Goal: Information Seeking & Learning: Understand process/instructions

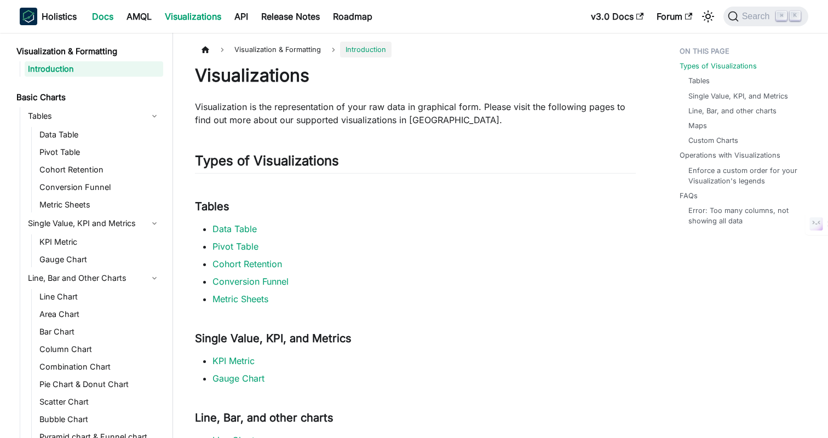
click at [107, 8] on link "Docs" at bounding box center [102, 17] width 34 height 18
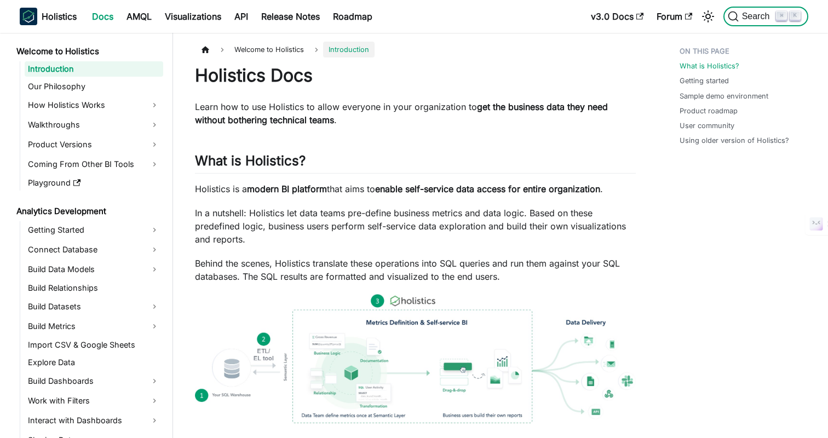
click at [755, 13] on span "Search" at bounding box center [757, 16] width 38 height 10
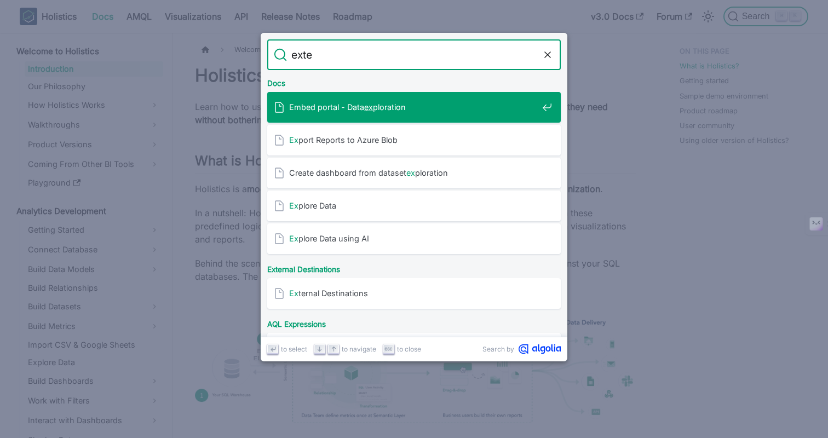
type input "exten"
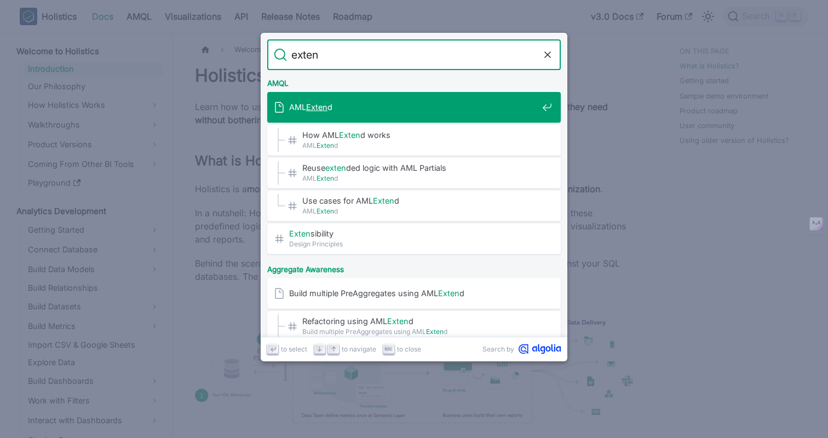
click at [420, 119] on div "AML Exten d" at bounding box center [417, 107] width 287 height 31
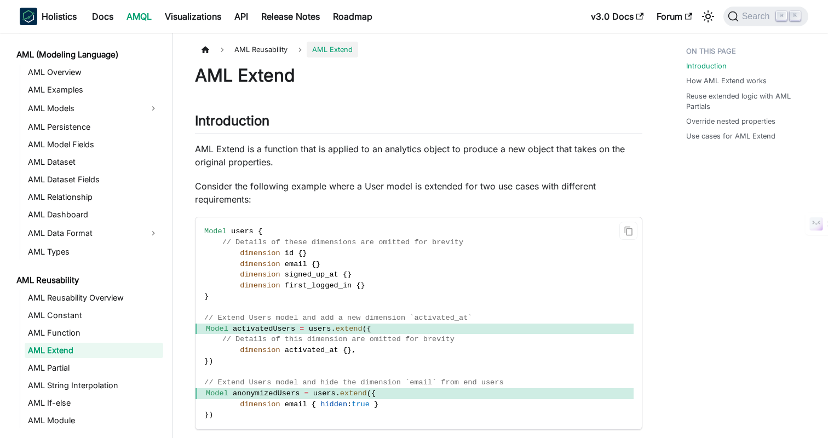
scroll to position [79, 0]
click at [418, 157] on p "AML Extend is a function that is applied to an analytics object to produce a ne…" at bounding box center [418, 155] width 447 height 26
click at [481, 156] on p "AML Extend is a function that is applied to an analytics object to produce a ne…" at bounding box center [418, 155] width 447 height 26
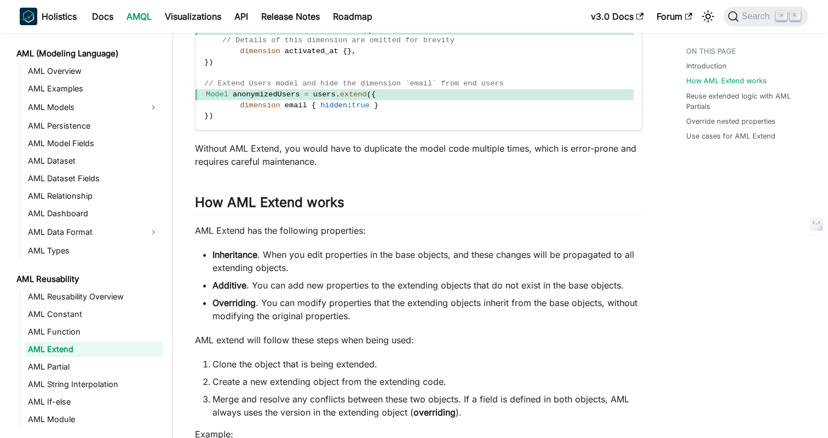
scroll to position [304, 0]
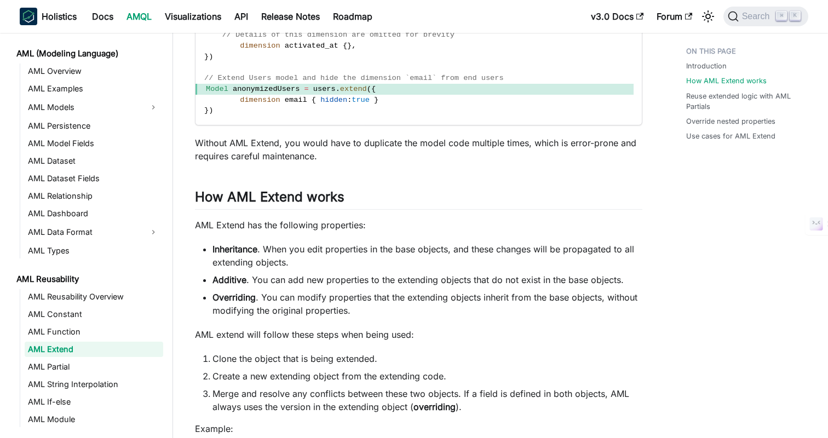
click at [415, 287] on ul "Inheritance . When you edit properties in the base objects, and these changes w…" at bounding box center [418, 279] width 447 height 74
click at [386, 247] on li "Inheritance . When you edit properties in the base objects, and these changes w…" at bounding box center [427, 255] width 430 height 26
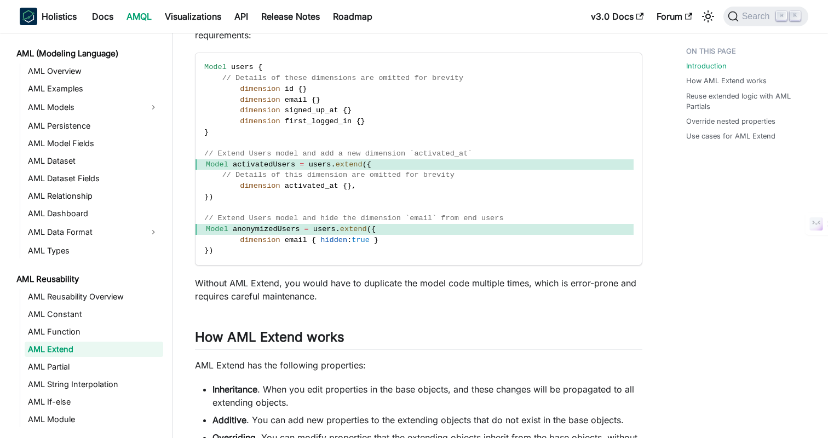
scroll to position [177, 0]
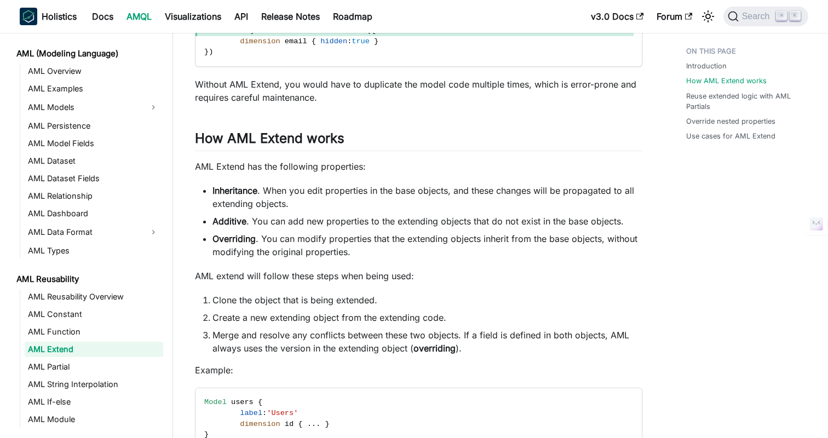
scroll to position [367, 0]
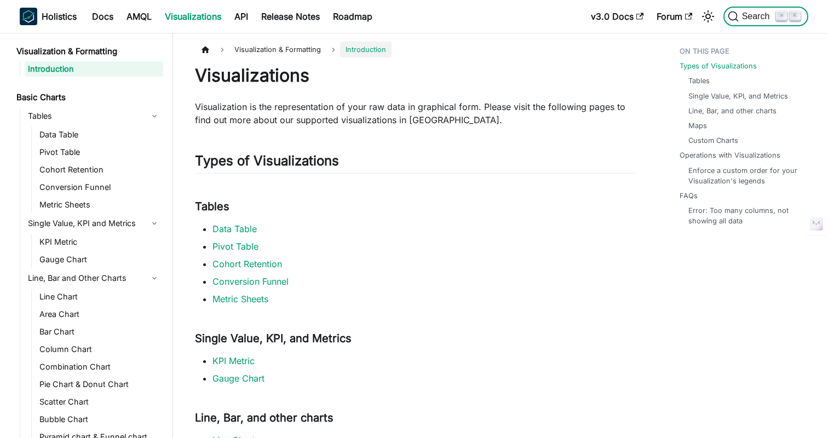
click at [753, 16] on span "Search" at bounding box center [757, 16] width 38 height 10
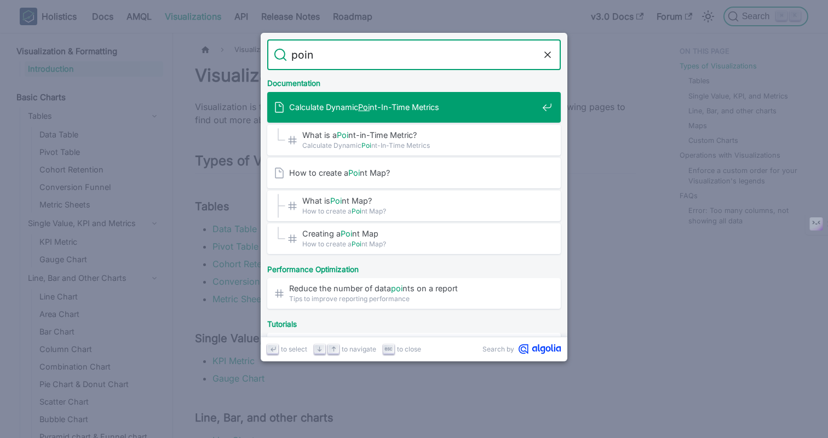
type input "point"
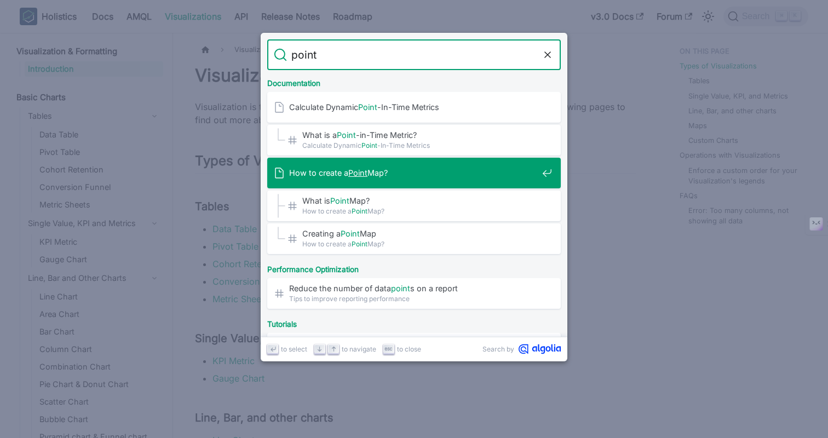
click at [420, 172] on span "How to create a Point Map?" at bounding box center [413, 172] width 248 height 10
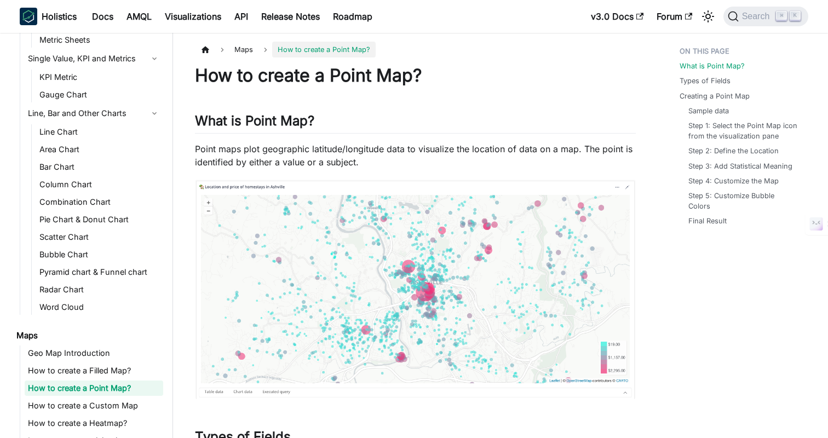
scroll to position [204, 0]
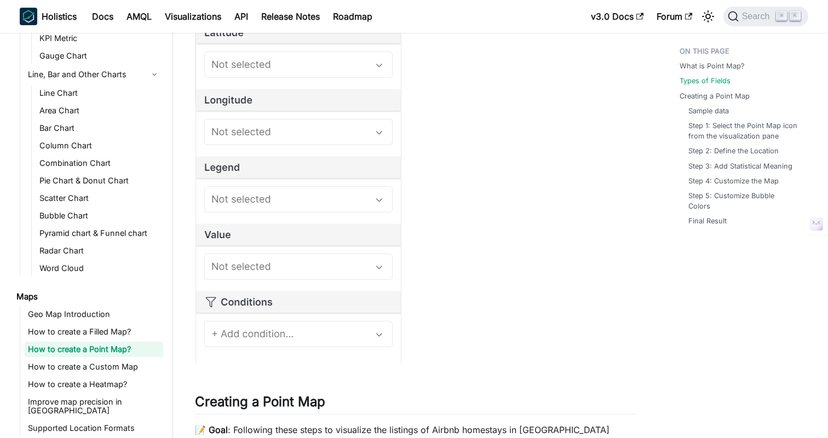
scroll to position [756, 0]
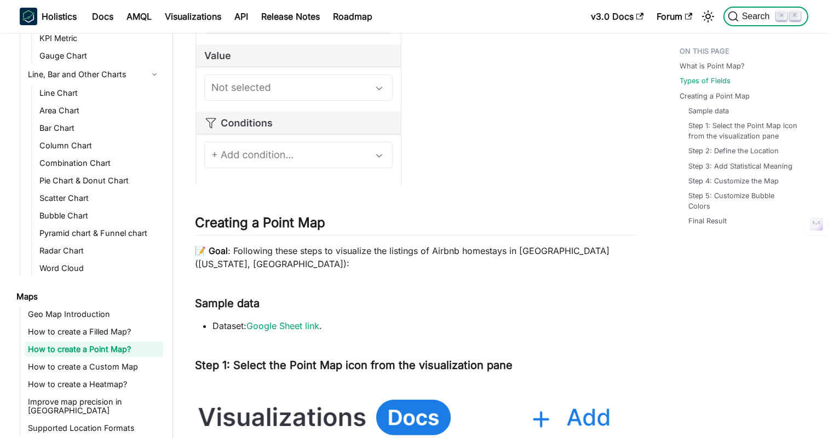
click at [745, 21] on span "Search" at bounding box center [757, 16] width 38 height 10
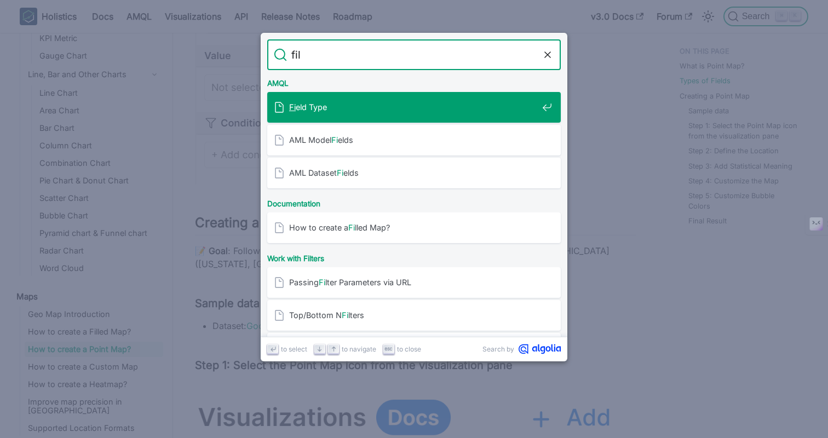
type input "fill"
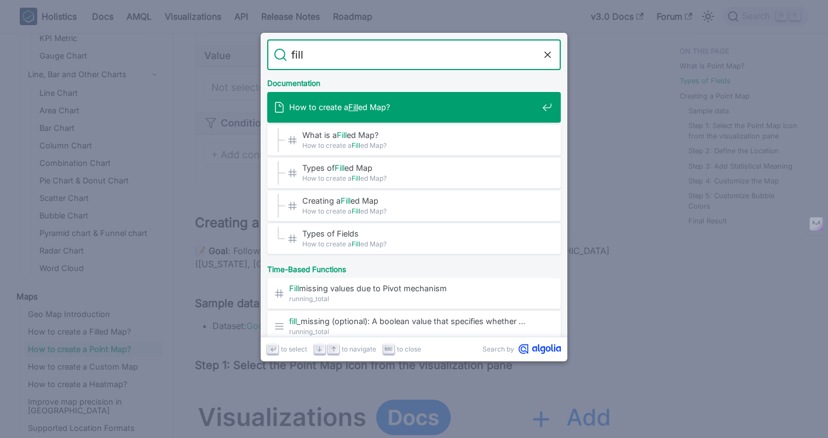
click at [418, 117] on div "How to create a Fill ed Map?" at bounding box center [417, 107] width 287 height 31
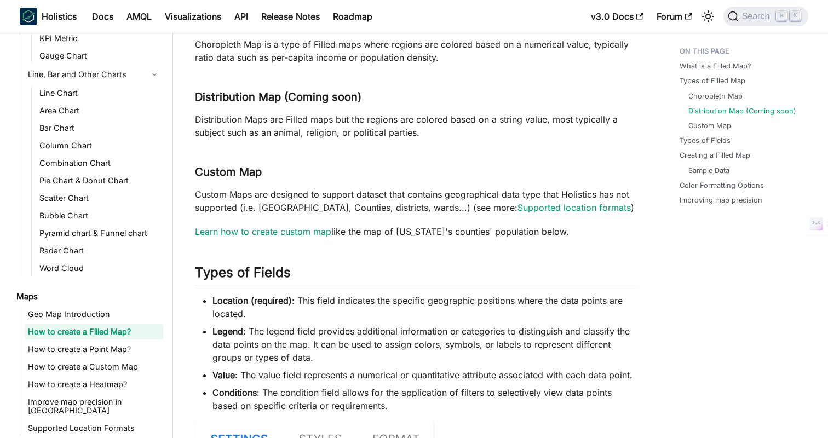
scroll to position [450, 0]
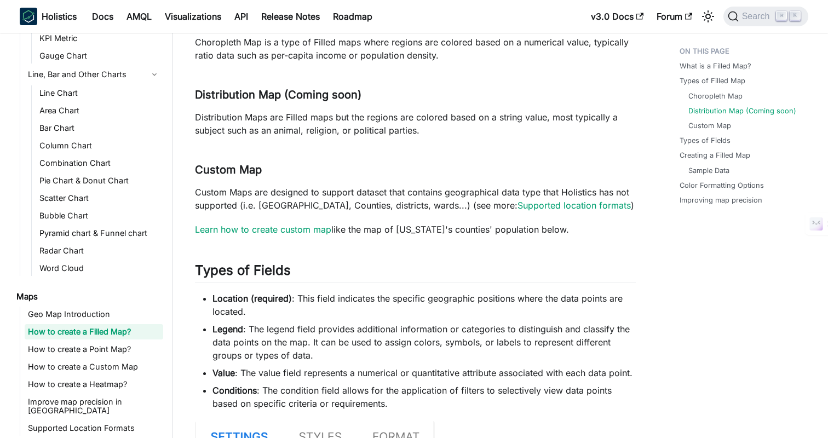
click at [434, 200] on p "Custom Maps are designed to support dataset that contains geographical data typ…" at bounding box center [415, 199] width 441 height 26
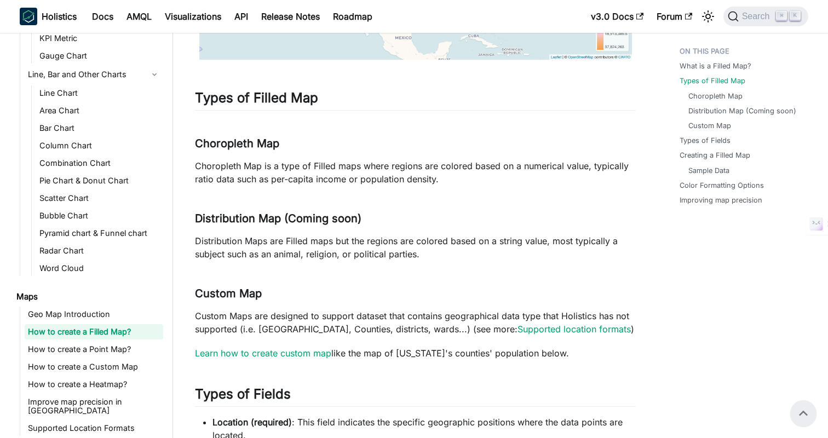
scroll to position [322, 0]
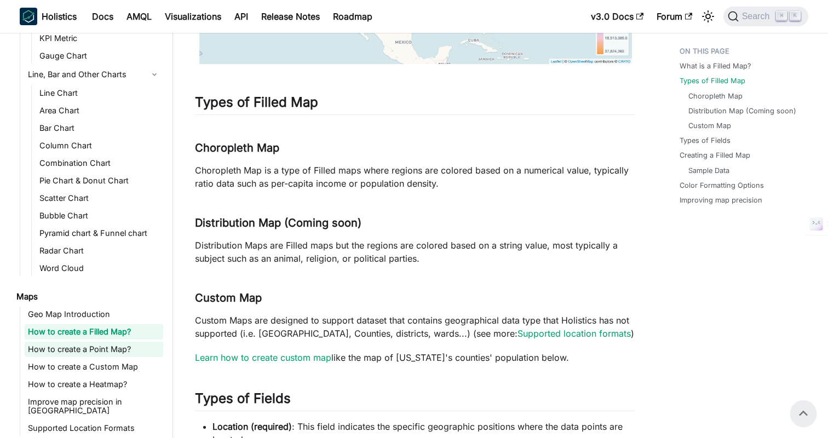
click at [72, 349] on link "How to create a Point Map?" at bounding box center [94, 349] width 138 height 15
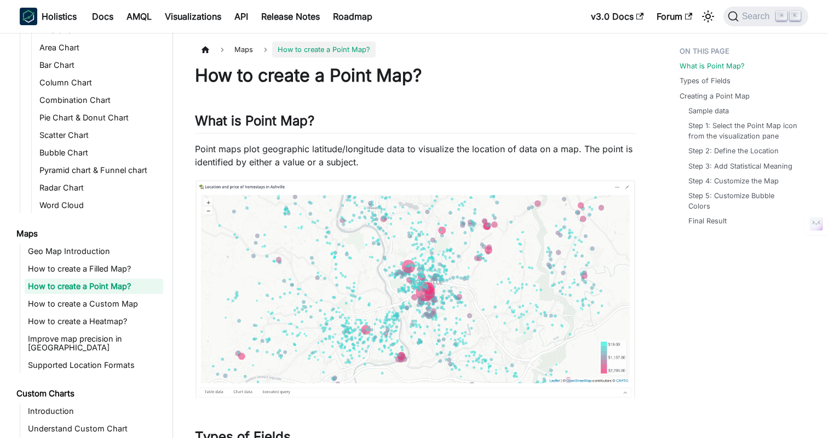
scroll to position [267, 0]
click at [477, 117] on h2 "What is Point Map? ​" at bounding box center [415, 123] width 441 height 21
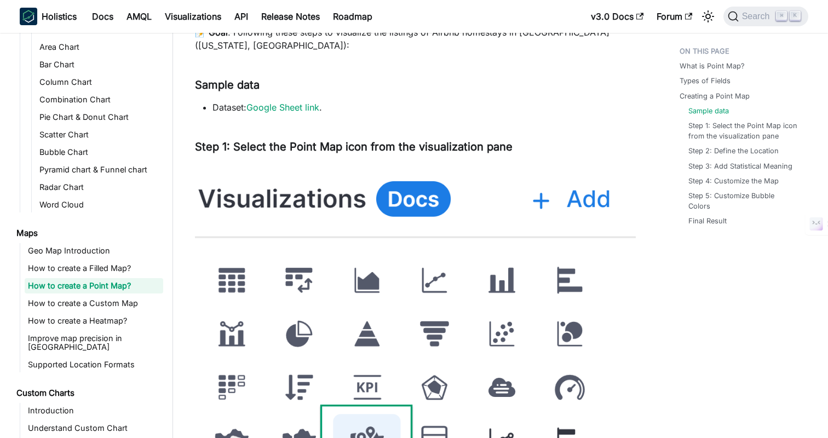
scroll to position [1033, 0]
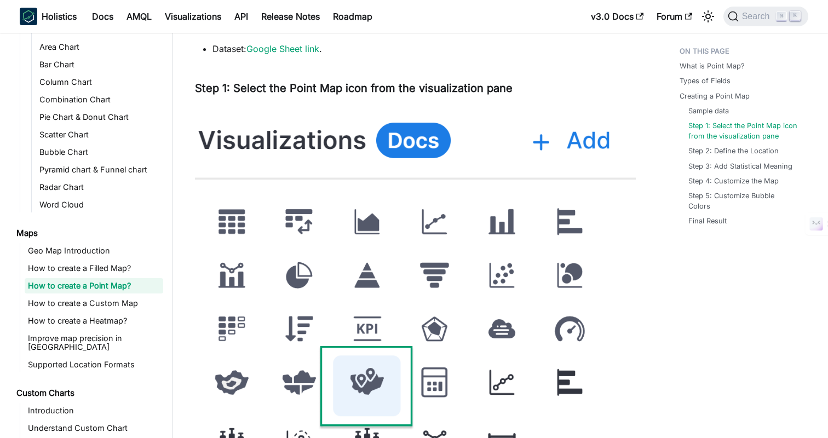
click at [276, 43] on li "Dataset: Google Sheet link ." at bounding box center [423, 48] width 423 height 13
click at [285, 45] on link "Google Sheet link" at bounding box center [282, 48] width 73 height 11
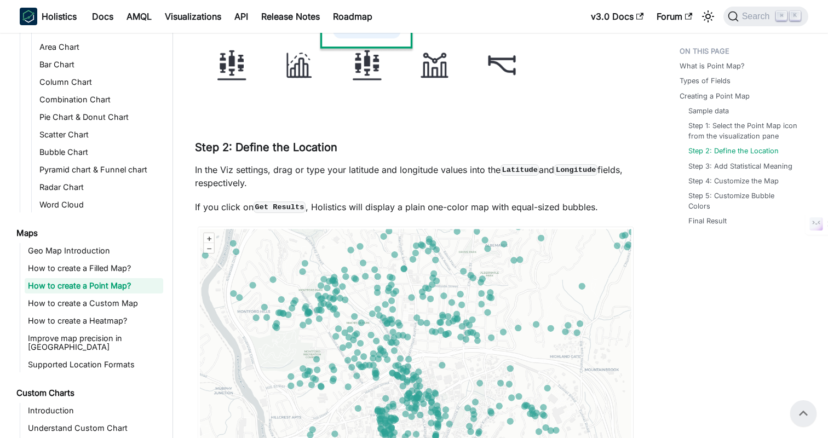
scroll to position [1409, 0]
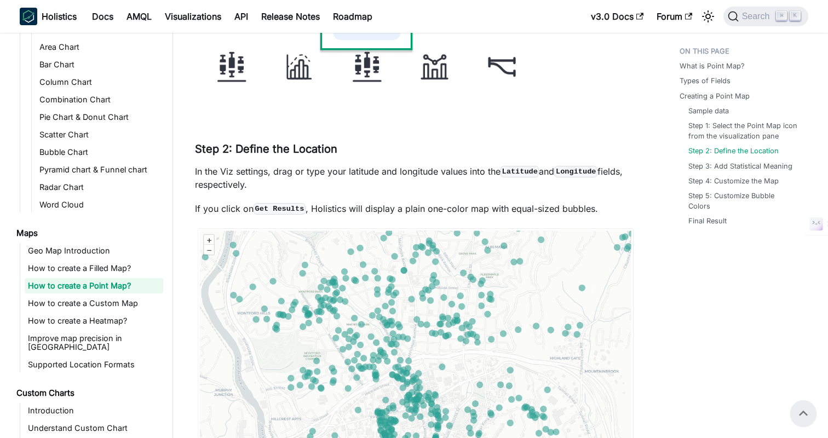
click at [473, 175] on p "In the Viz settings, drag or type your latitude and longitude values into the L…" at bounding box center [415, 178] width 441 height 26
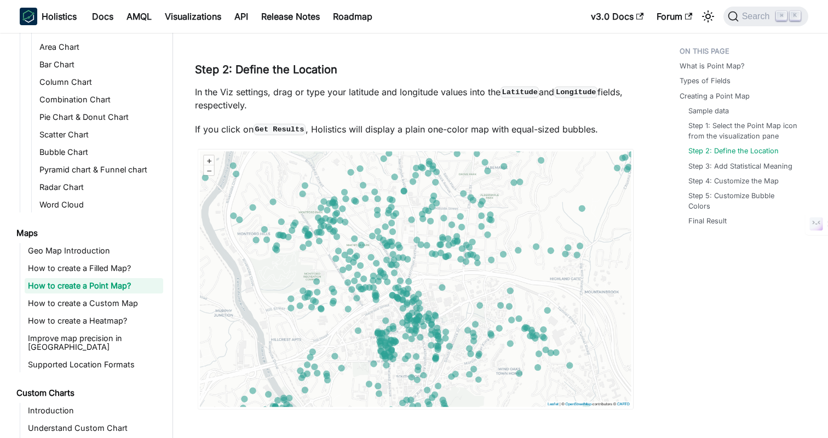
scroll to position [1489, 0]
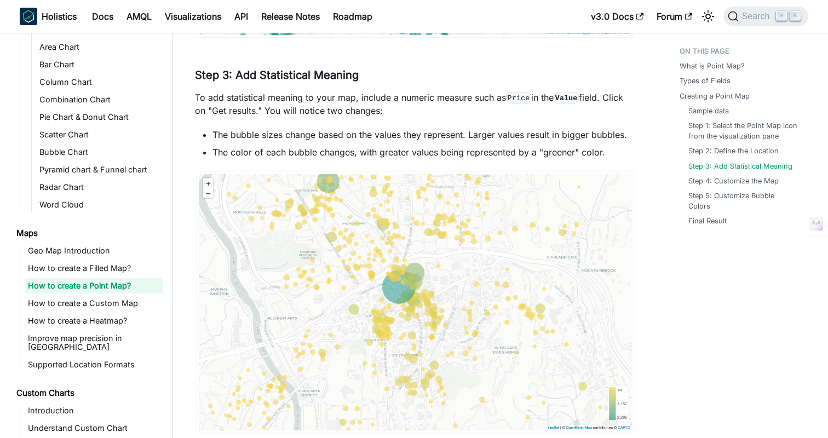
scroll to position [1873, 0]
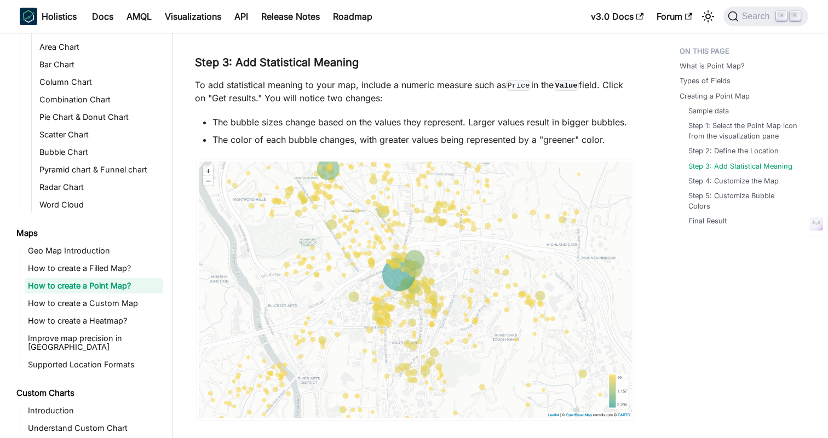
click at [656, 158] on div "Maps How to create a Point Map? On this page How to create a Point Map? What is…" at bounding box center [415, 151] width 484 height 3965
click at [656, 132] on div "Maps How to create a Point Map? On this page How to create a Point Map? What is…" at bounding box center [415, 151] width 484 height 3965
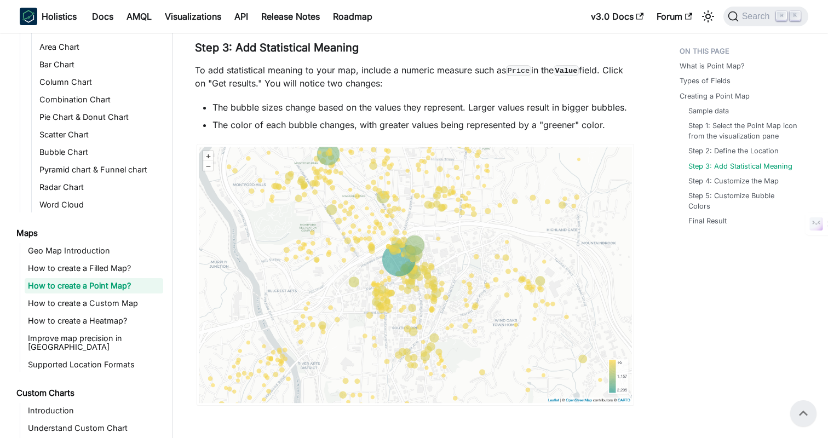
scroll to position [1882, 0]
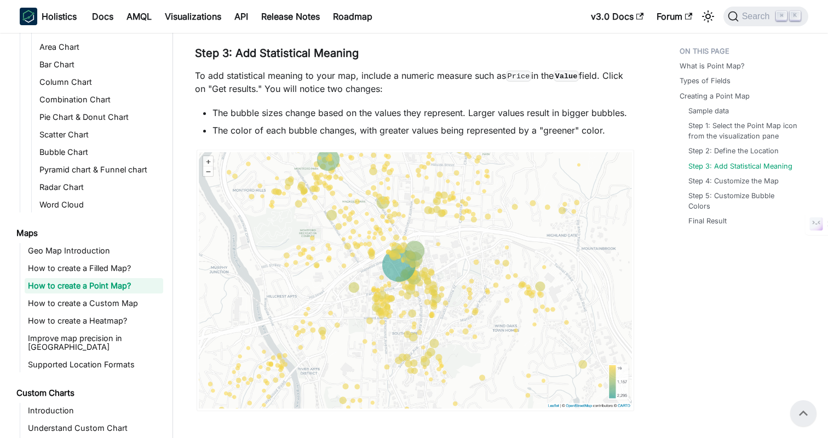
click at [617, 77] on p "To add statistical meaning to your map, include a numeric measure such as Price…" at bounding box center [415, 82] width 441 height 26
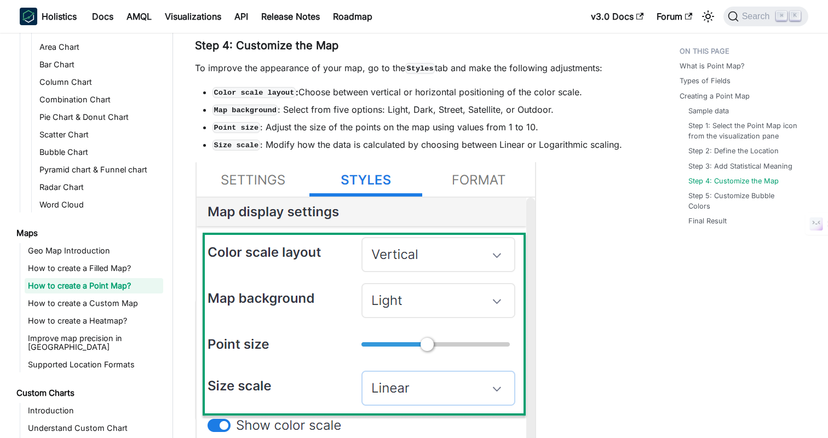
scroll to position [2289, 0]
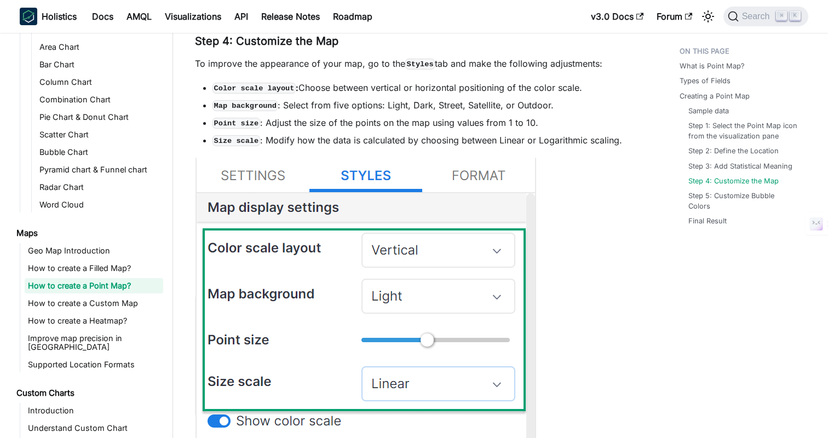
click at [97, 343] on link "Improve map precision in [GEOGRAPHIC_DATA]" at bounding box center [94, 343] width 138 height 24
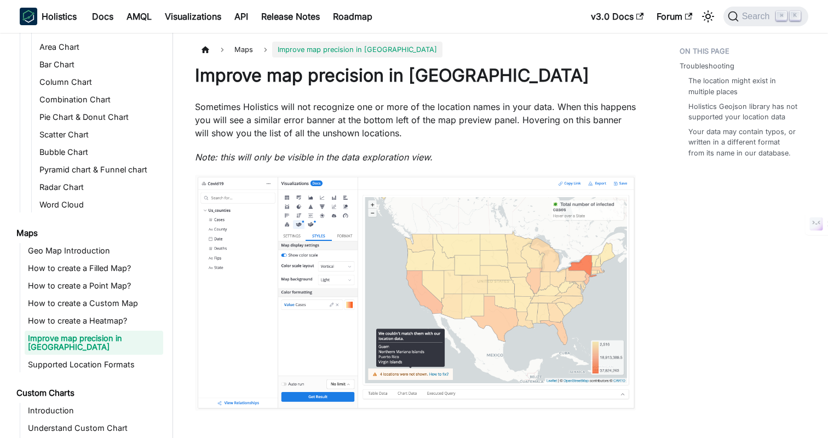
click at [348, 106] on p "Sometimes Holistics will not recognize one or more of the location names in you…" at bounding box center [415, 119] width 441 height 39
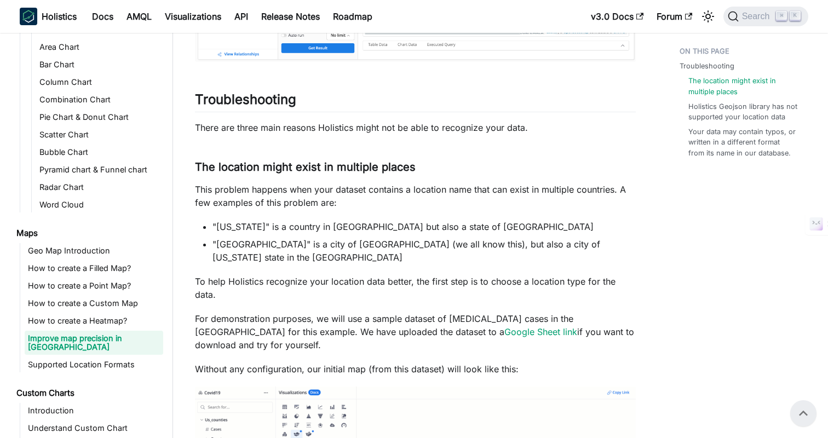
scroll to position [345, 0]
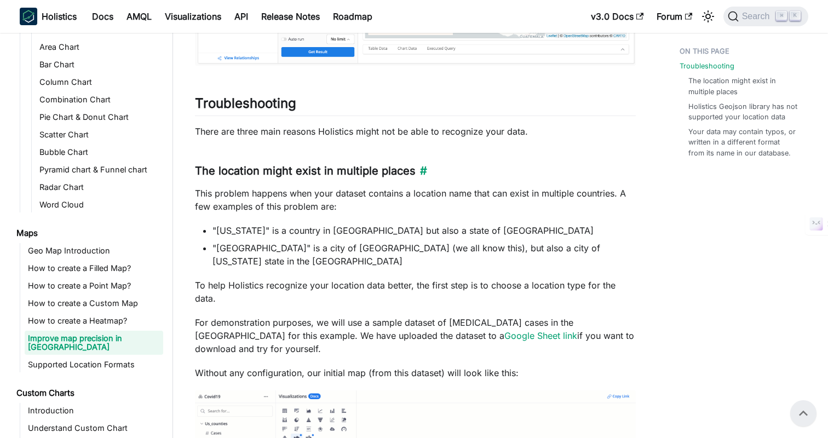
click at [533, 166] on h3 "The location might exist in multiple places ​" at bounding box center [415, 171] width 441 height 14
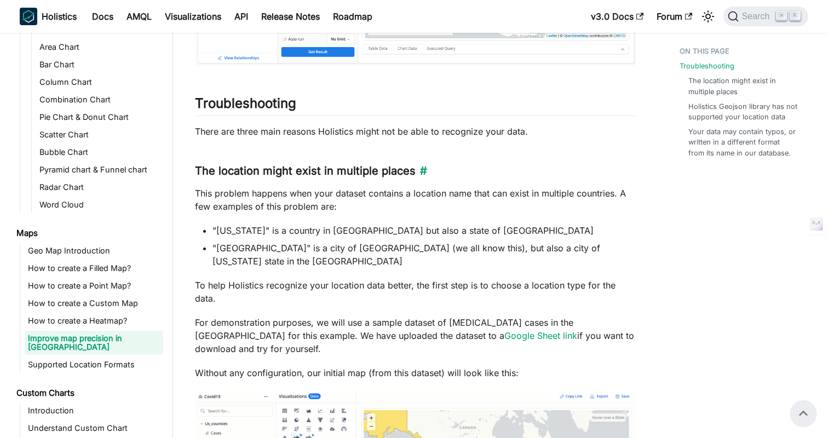
click at [545, 166] on h3 "The location might exist in multiple places ​" at bounding box center [415, 171] width 441 height 14
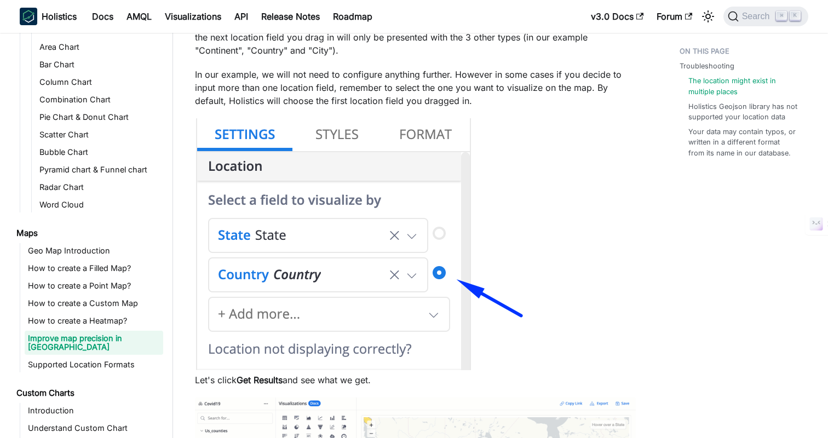
scroll to position [1682, 0]
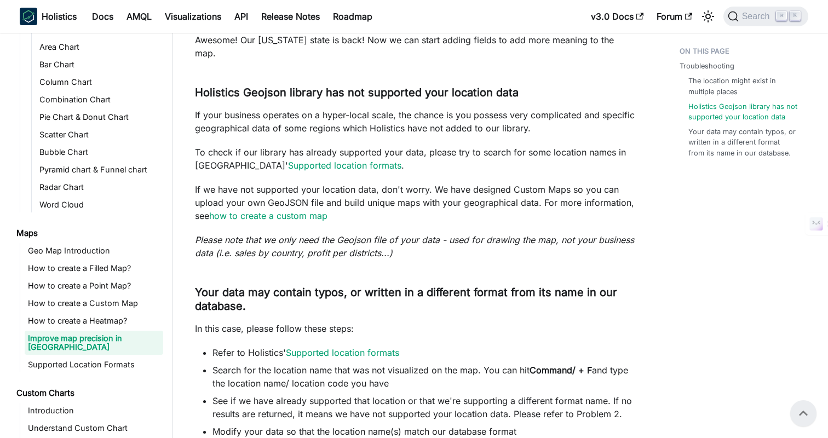
scroll to position [2221, 0]
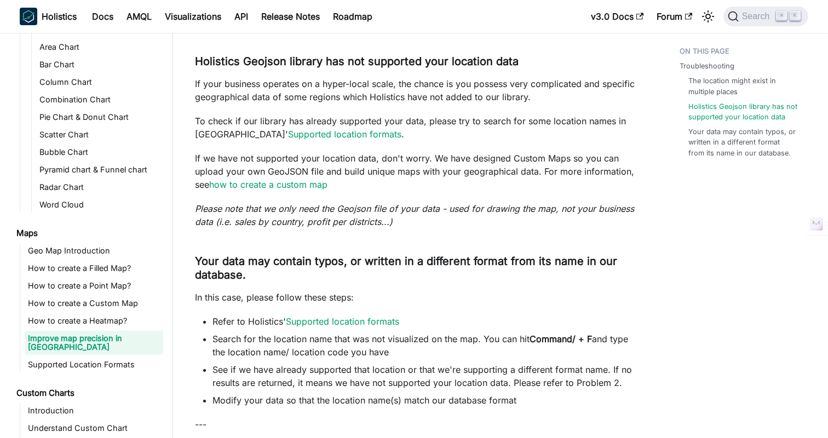
scroll to position [2286, 0]
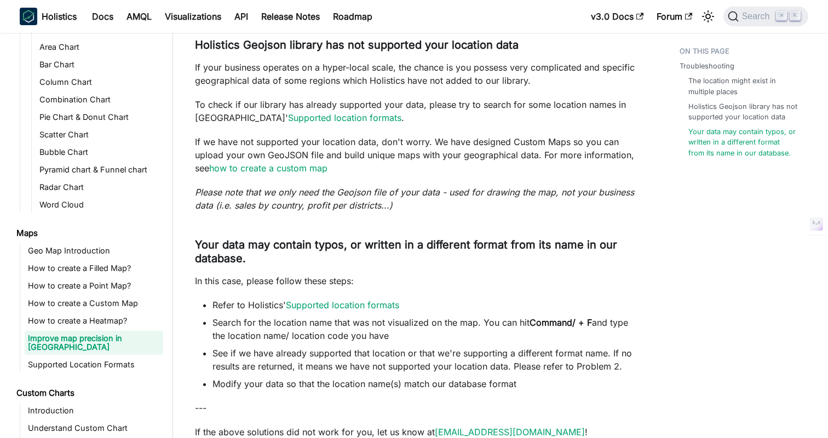
click at [294, 112] on link "Supported location formats" at bounding box center [344, 117] width 113 height 11
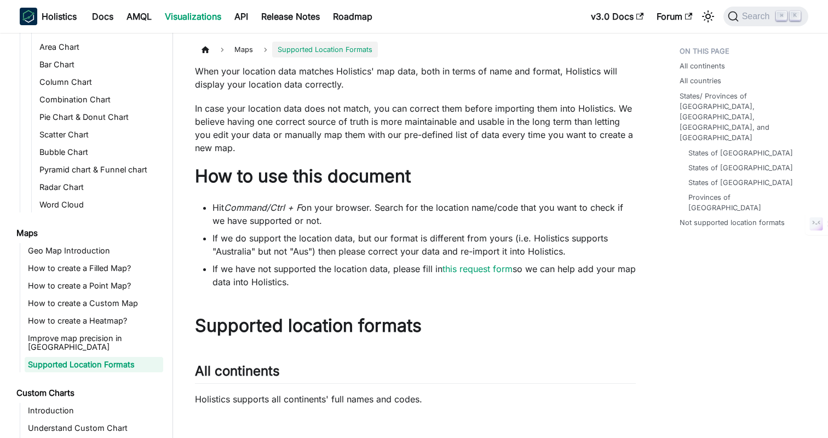
scroll to position [274, 0]
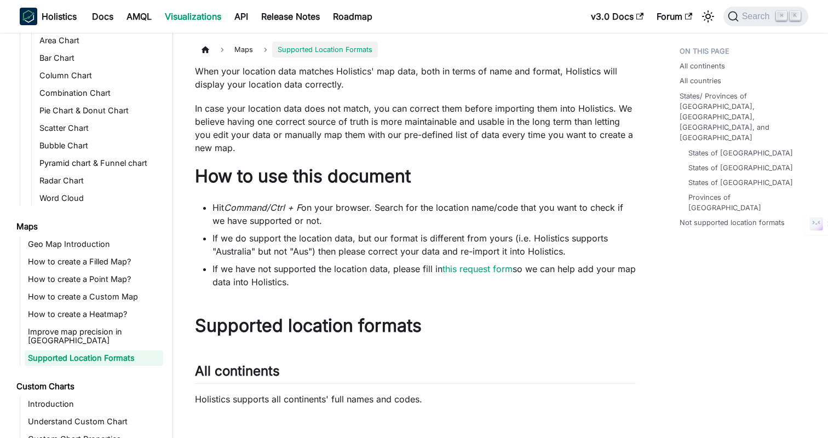
click at [452, 167] on h1 "How to use this document" at bounding box center [415, 176] width 441 height 22
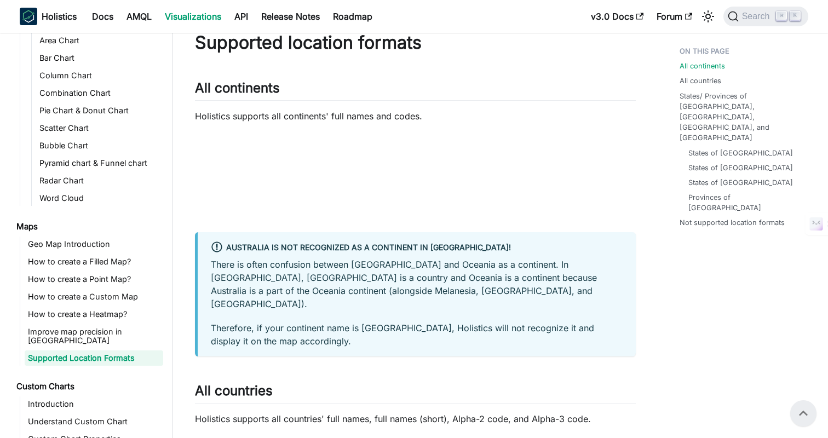
scroll to position [277, 0]
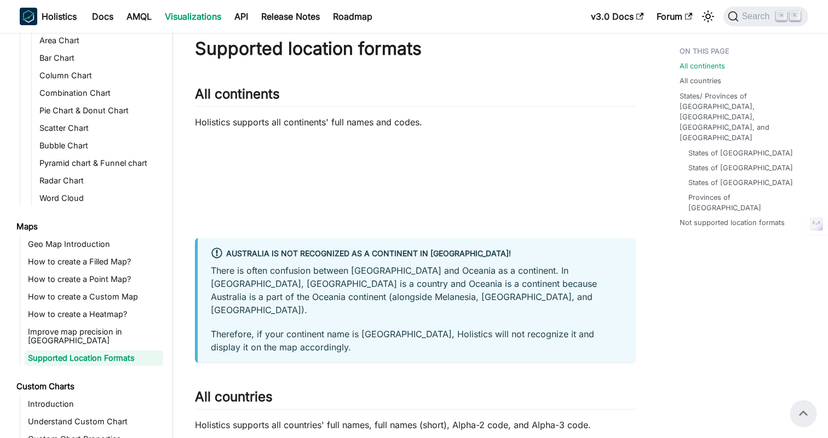
click at [438, 45] on h1 "Supported location formats" at bounding box center [415, 49] width 441 height 22
click at [442, 39] on h1 "Supported location formats" at bounding box center [415, 49] width 441 height 22
click at [441, 56] on h1 "Supported location formats" at bounding box center [415, 49] width 441 height 22
click at [447, 47] on h1 "Supported location formats" at bounding box center [415, 49] width 441 height 22
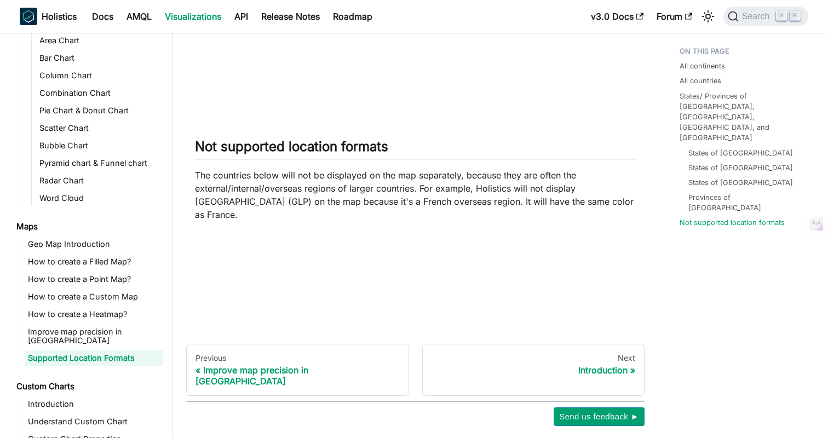
scroll to position [1393, 0]
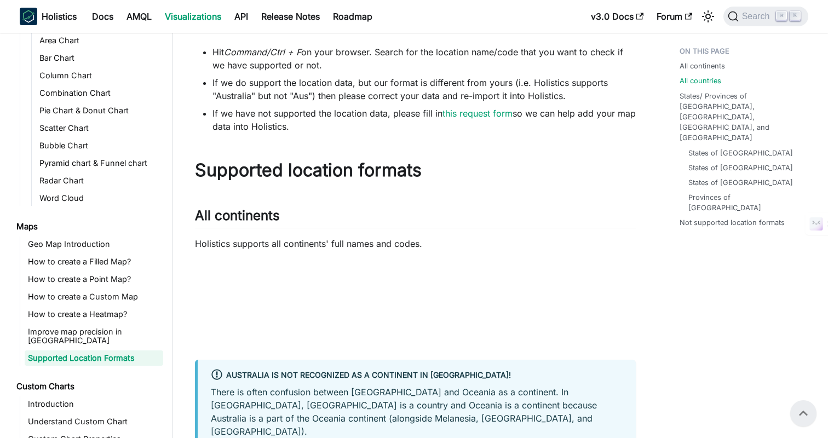
scroll to position [0, 0]
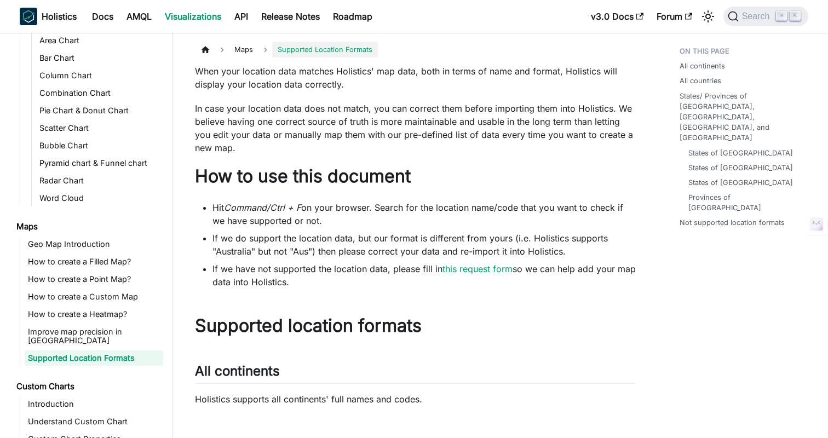
click at [541, 213] on li "Hit Command/Ctrl + F on your browser. Search for the location name/code that yo…" at bounding box center [423, 214] width 423 height 26
click at [564, 202] on li "Hit Command/Ctrl + F on your browser. Search for the location name/code that yo…" at bounding box center [423, 214] width 423 height 26
click at [490, 264] on link "this request form" at bounding box center [477, 268] width 70 height 11
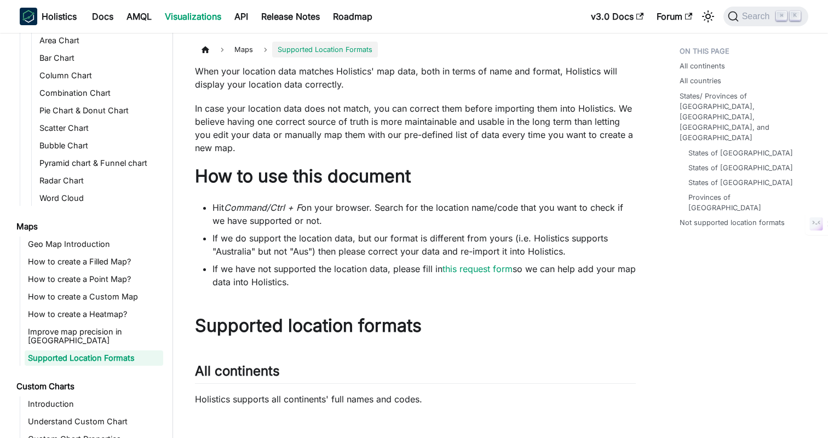
click at [461, 322] on h1 "Supported location formats" at bounding box center [415, 326] width 441 height 22
click at [487, 329] on h1 "Supported location formats" at bounding box center [415, 326] width 441 height 22
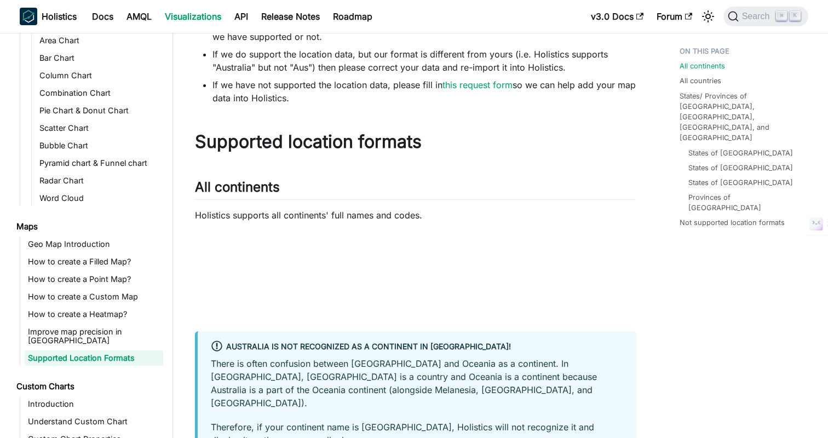
scroll to position [287, 0]
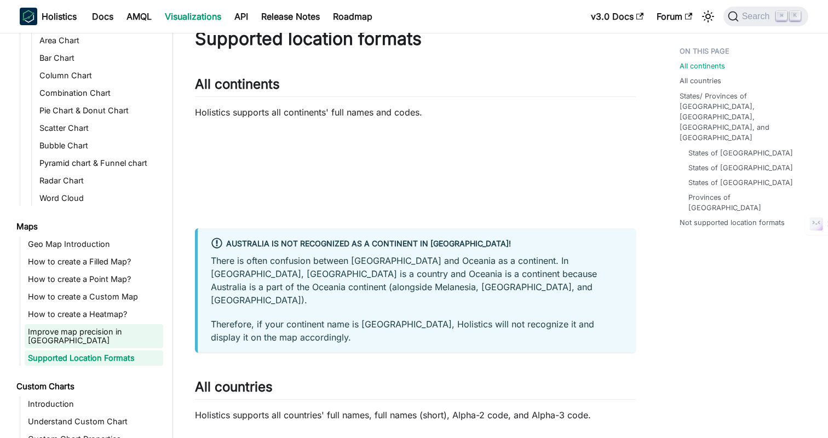
click at [86, 334] on link "Improve map precision in [GEOGRAPHIC_DATA]" at bounding box center [94, 336] width 138 height 24
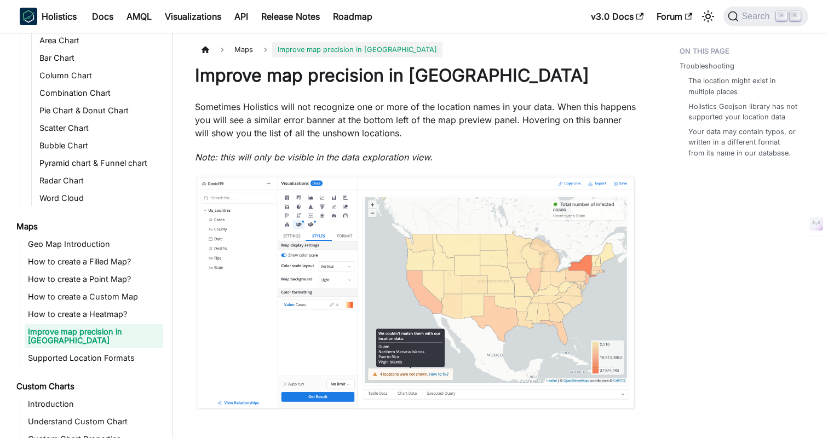
click at [408, 123] on p "Sometimes Holistics will not recognize one or more of the location names in you…" at bounding box center [415, 119] width 441 height 39
click at [441, 123] on p "Sometimes Holistics will not recognize one or more of the location names in you…" at bounding box center [415, 119] width 441 height 39
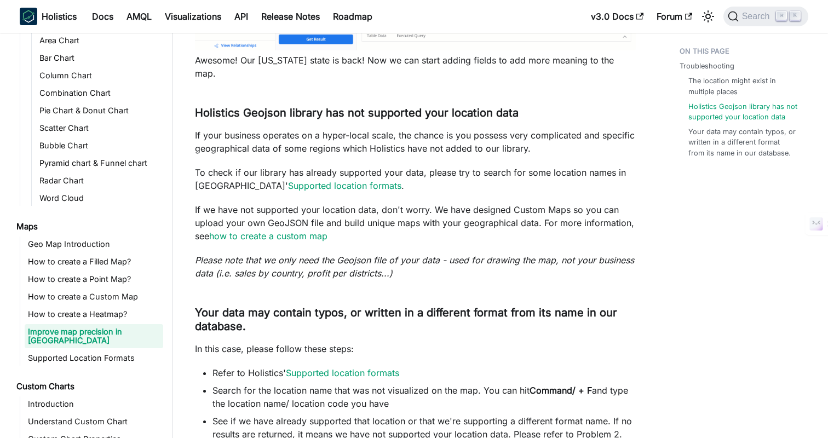
scroll to position [2230, 0]
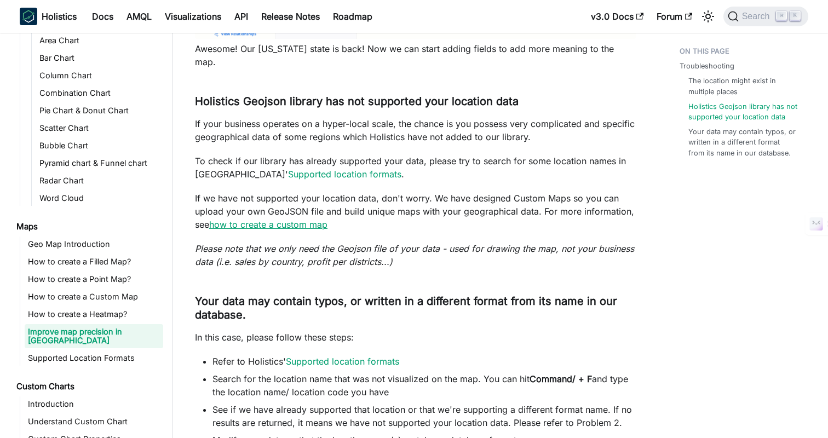
click at [265, 219] on link "how to create a custom map" at bounding box center [268, 224] width 118 height 11
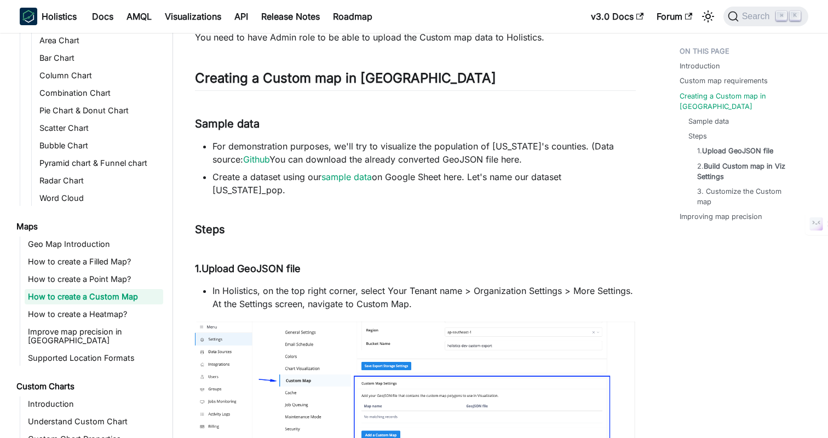
scroll to position [689, 0]
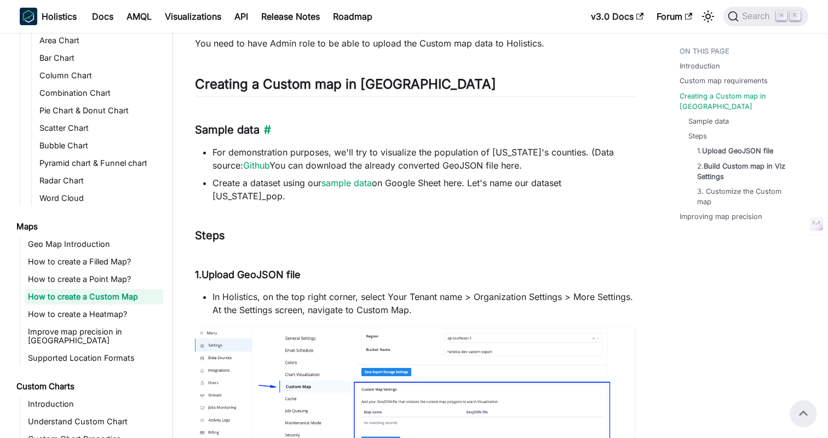
click at [482, 134] on h3 "Sample data ​" at bounding box center [415, 130] width 441 height 14
click at [520, 134] on h3 "Sample data ​" at bounding box center [415, 130] width 441 height 14
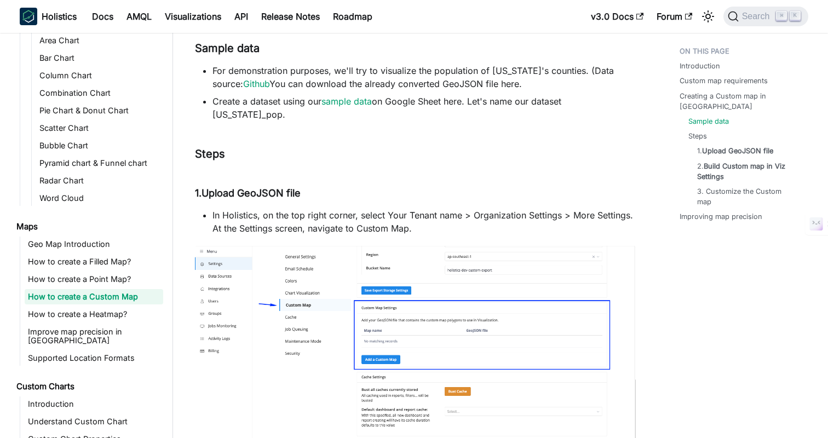
scroll to position [777, 0]
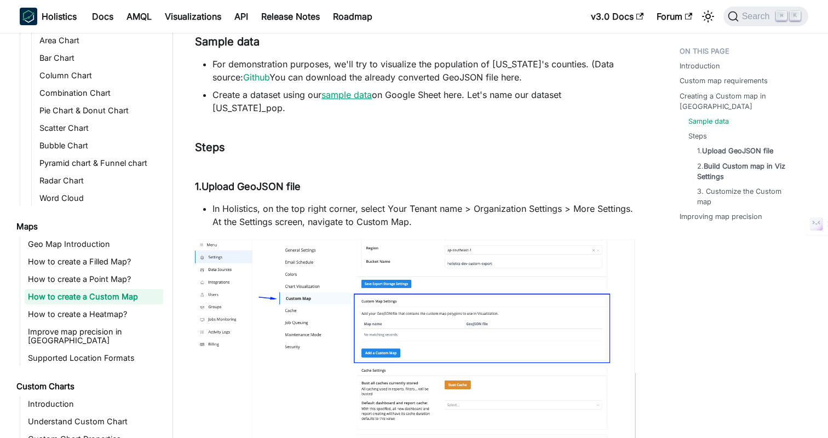
click at [360, 93] on link "sample data" at bounding box center [346, 94] width 50 height 11
click at [478, 206] on li "In Holistics, on the top right corner, select Your Tenant name > Organization S…" at bounding box center [423, 215] width 423 height 26
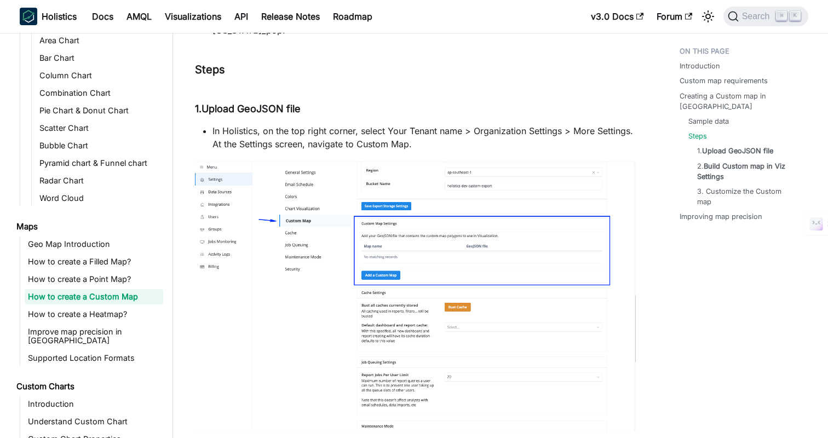
scroll to position [882, 0]
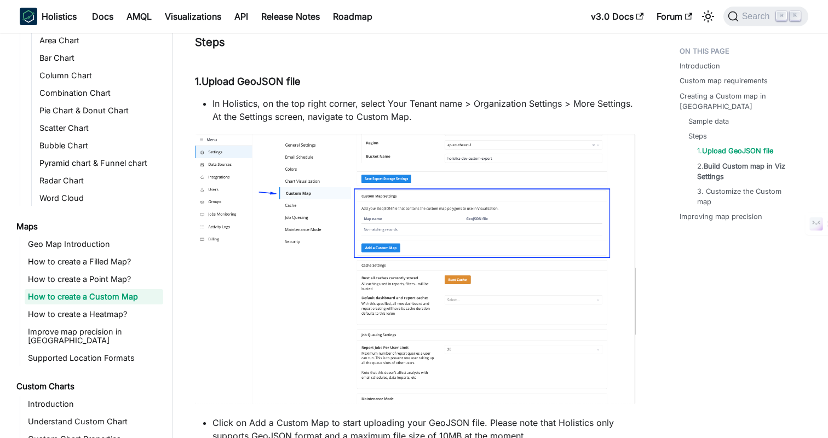
click at [335, 97] on li "In Holistics, on the top right corner, select Your Tenant name > Organization S…" at bounding box center [423, 110] width 423 height 26
click at [369, 97] on li "In Holistics, on the top right corner, select Your Tenant name > Organization S…" at bounding box center [423, 110] width 423 height 26
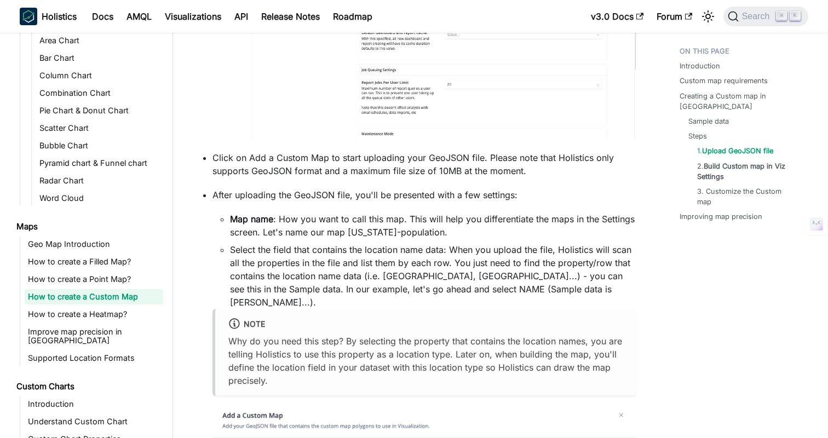
scroll to position [1235, 0]
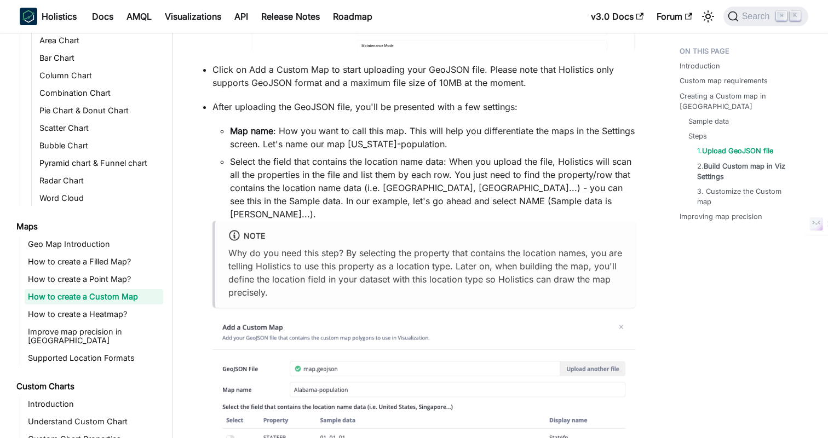
click at [510, 100] on p "After uploading the GeoJSON file, you'll be presented with a few settings:" at bounding box center [423, 106] width 423 height 13
click at [537, 100] on p "After uploading the GeoJSON file, you'll be presented with a few settings:" at bounding box center [423, 106] width 423 height 13
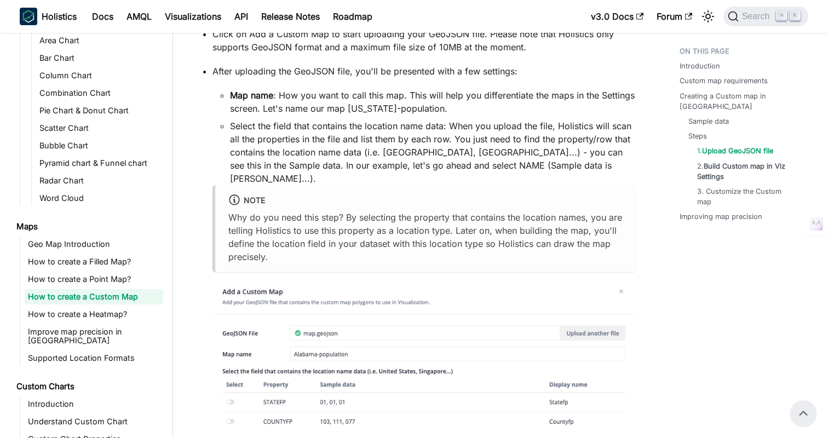
scroll to position [1272, 0]
click at [483, 63] on p "After uploading the GeoJSON file, you'll be presented with a few settings:" at bounding box center [423, 69] width 423 height 13
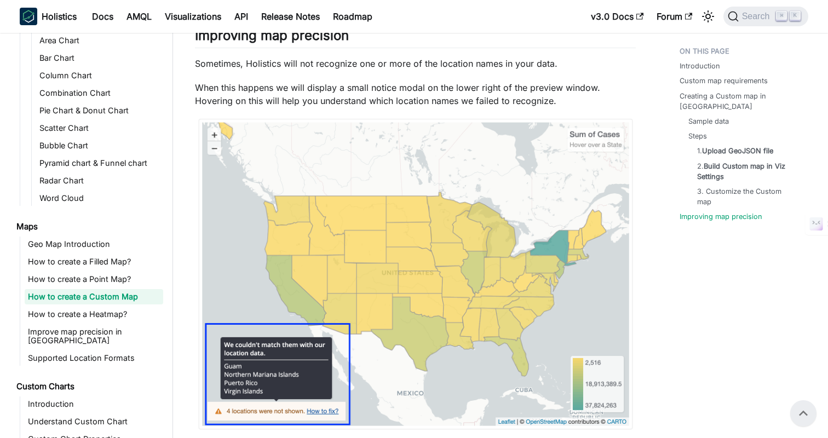
scroll to position [4637, 0]
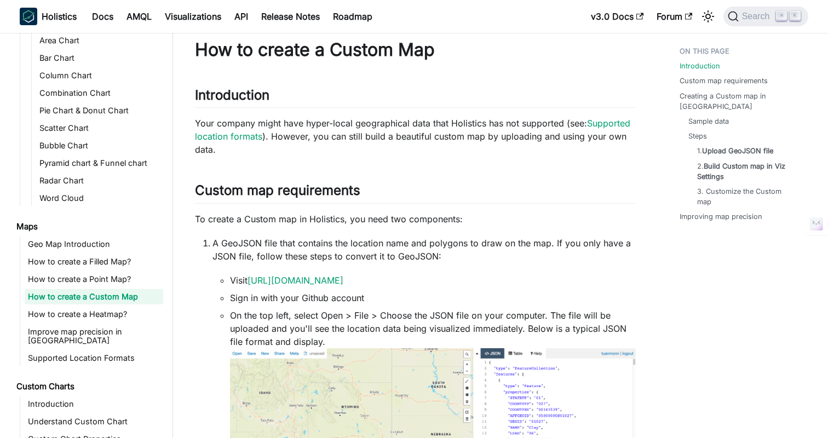
scroll to position [27, 0]
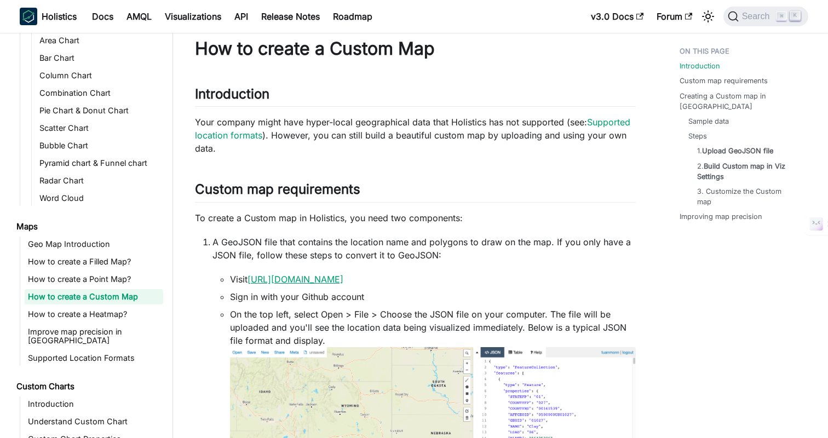
click at [288, 277] on link "[URL][DOMAIN_NAME]" at bounding box center [295, 279] width 96 height 11
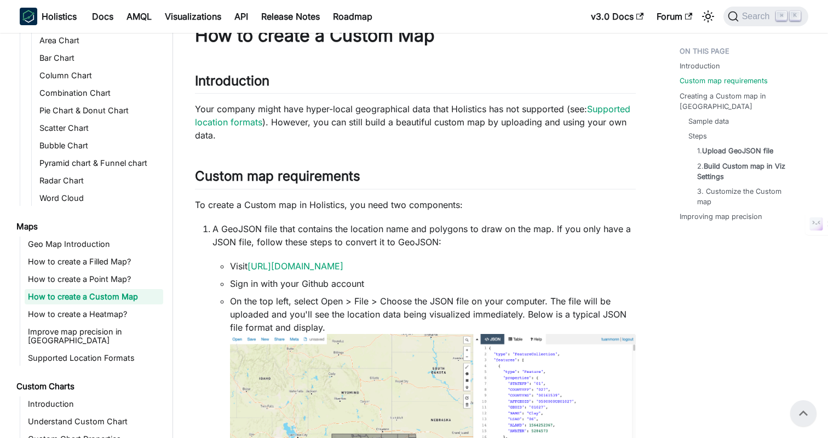
scroll to position [0, 0]
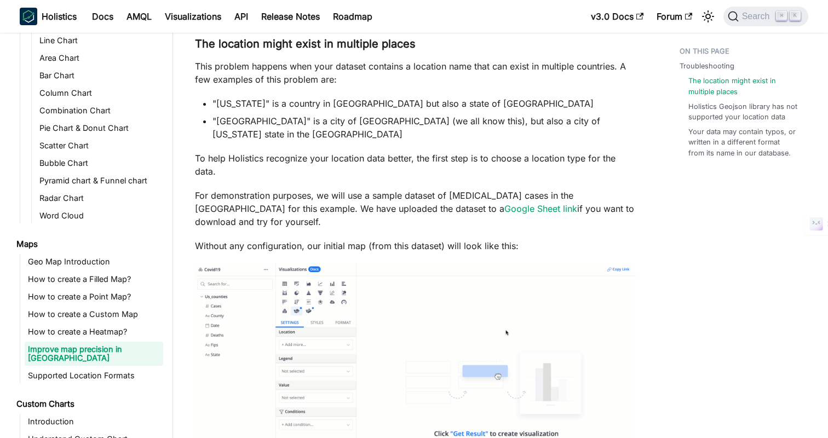
scroll to position [473, 0]
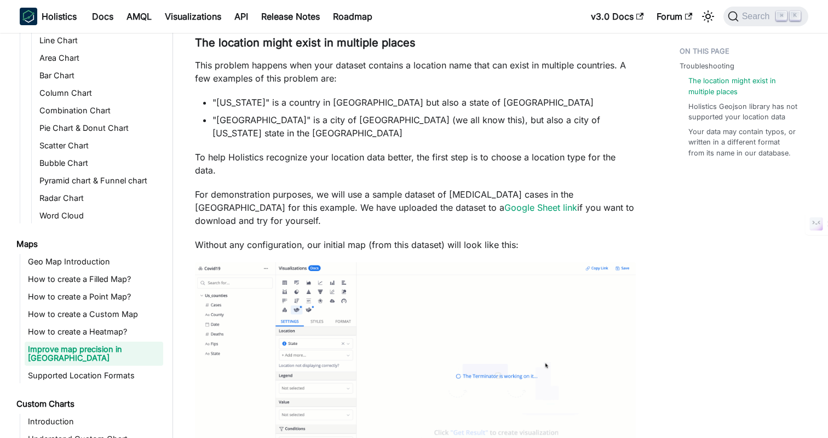
click at [414, 159] on p "To help Holistics recognize your location data better, the first step is to cho…" at bounding box center [415, 164] width 441 height 26
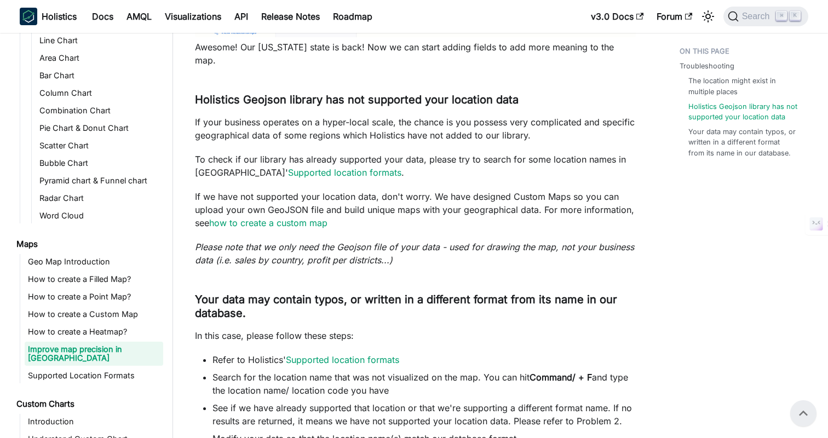
scroll to position [2226, 0]
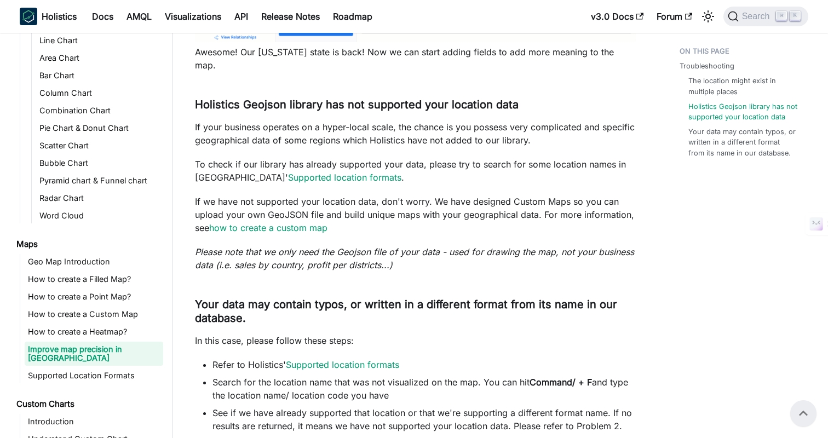
click at [402, 195] on p "If we have not supported your location data, don't worry. We have designed Cust…" at bounding box center [415, 214] width 441 height 39
click at [433, 195] on p "If we have not supported your location data, don't worry. We have designed Cust…" at bounding box center [415, 214] width 441 height 39
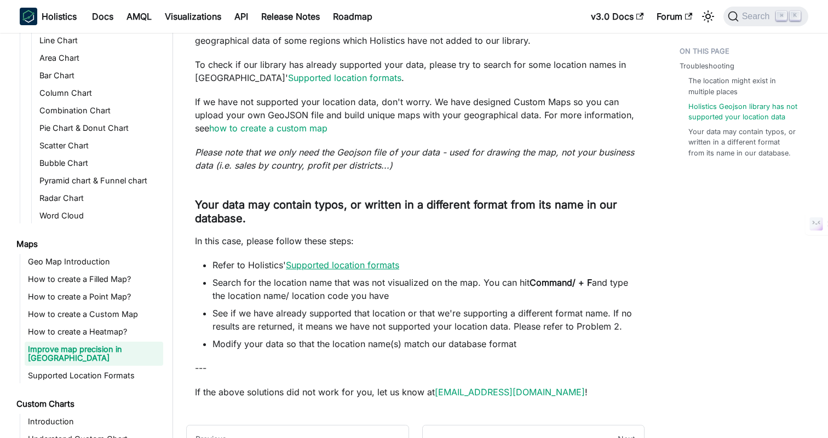
scroll to position [2363, 0]
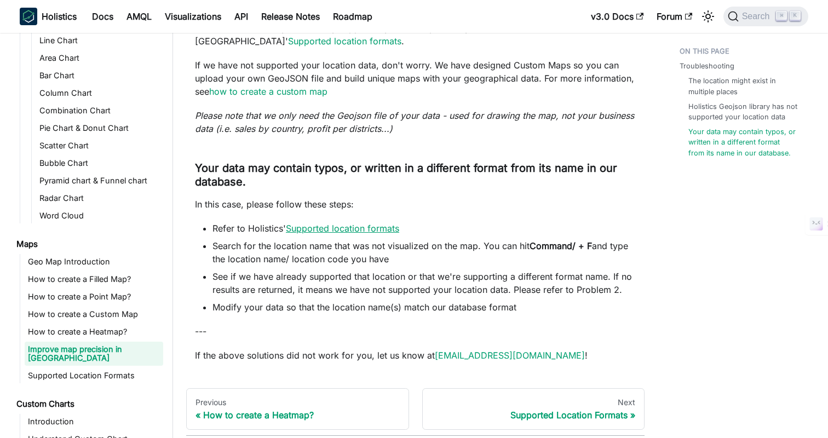
click at [320, 223] on link "Supported location formats" at bounding box center [342, 228] width 113 height 11
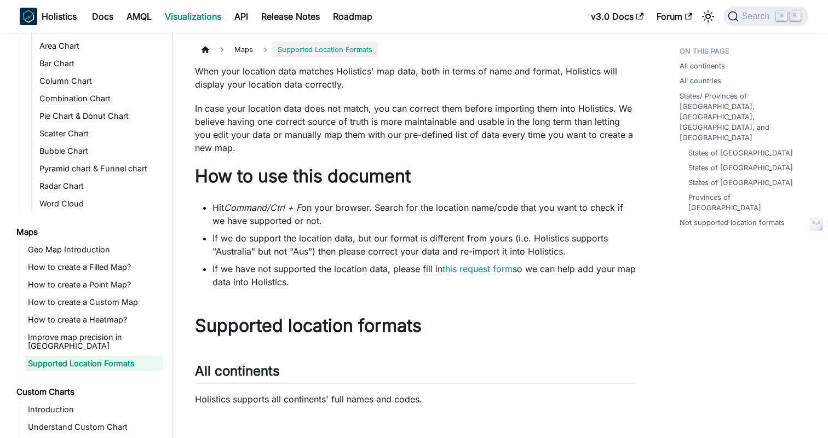
scroll to position [274, 0]
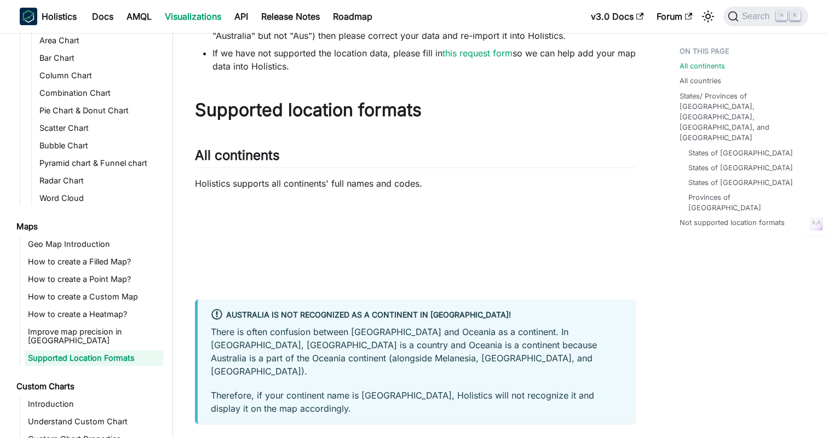
scroll to position [223, 0]
